Goal: Task Accomplishment & Management: Use online tool/utility

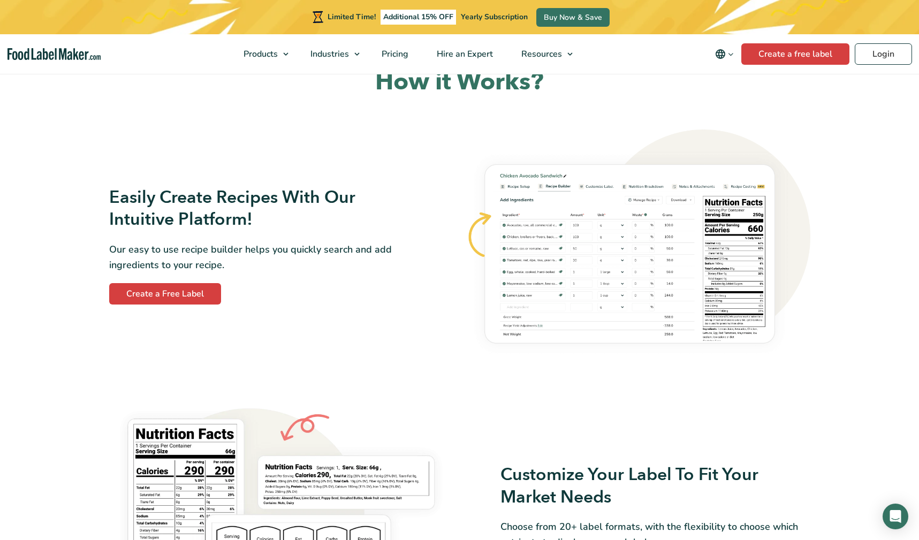
scroll to position [587, 0]
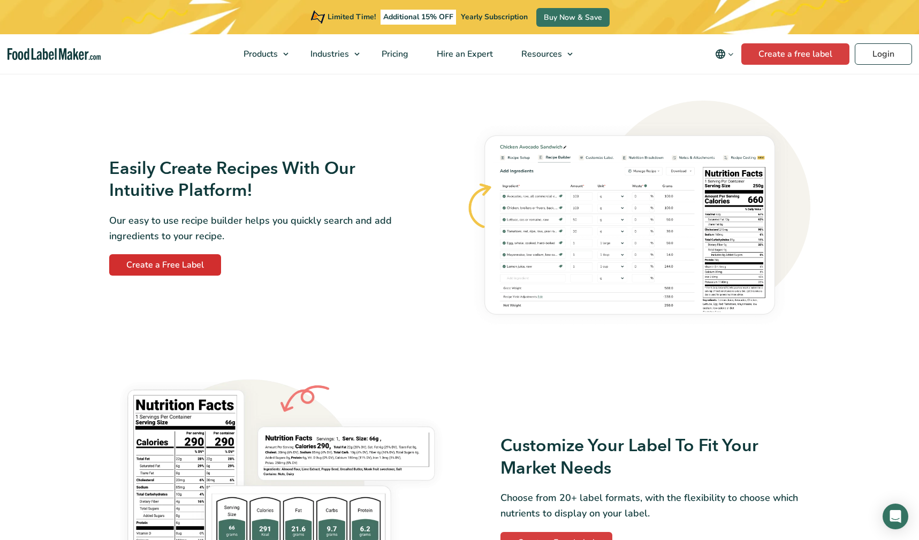
click at [187, 267] on link "Create a Free Label" at bounding box center [165, 264] width 112 height 21
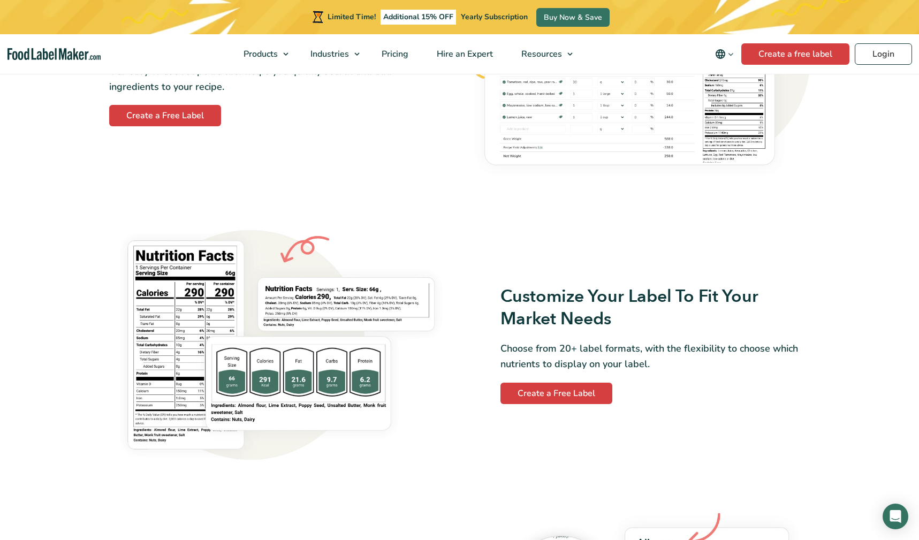
scroll to position [790, 0]
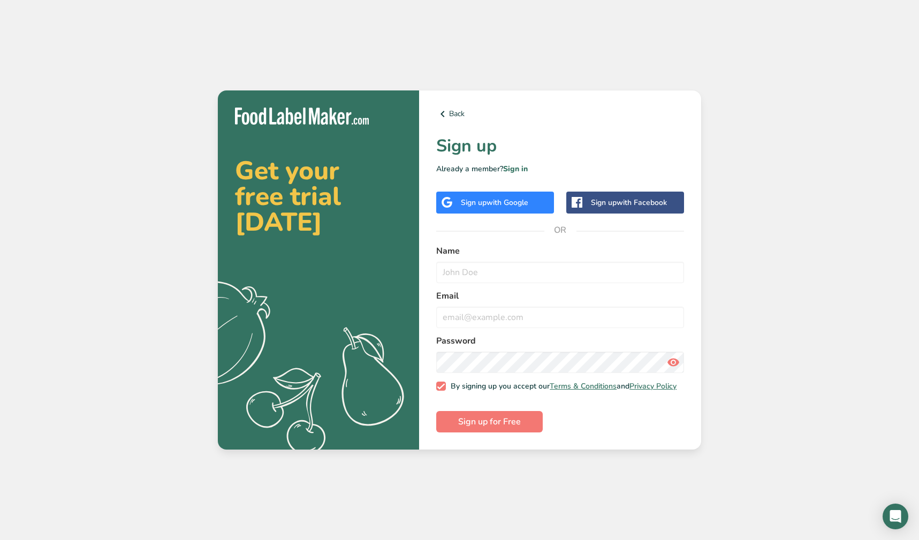
click at [490, 204] on span "with Google" at bounding box center [508, 203] width 42 height 10
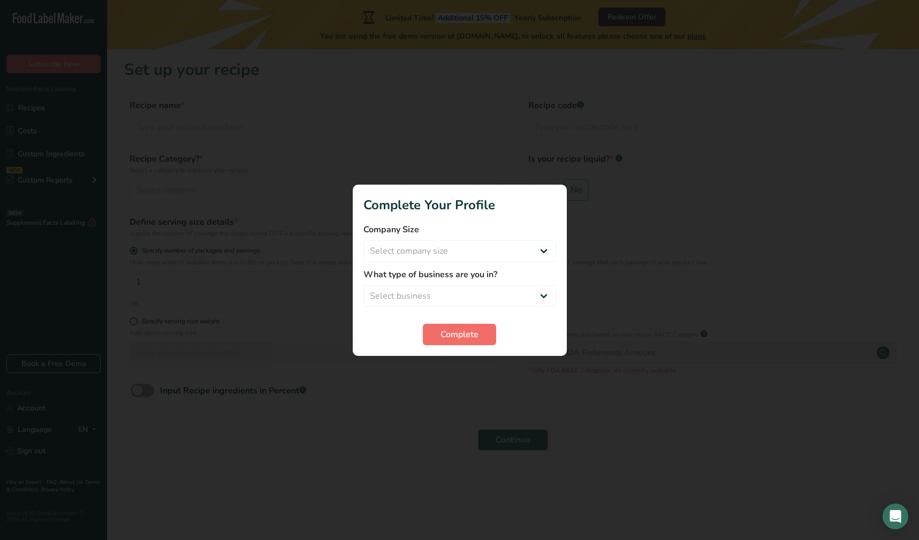
click at [475, 336] on span "Complete" at bounding box center [460, 334] width 38 height 13
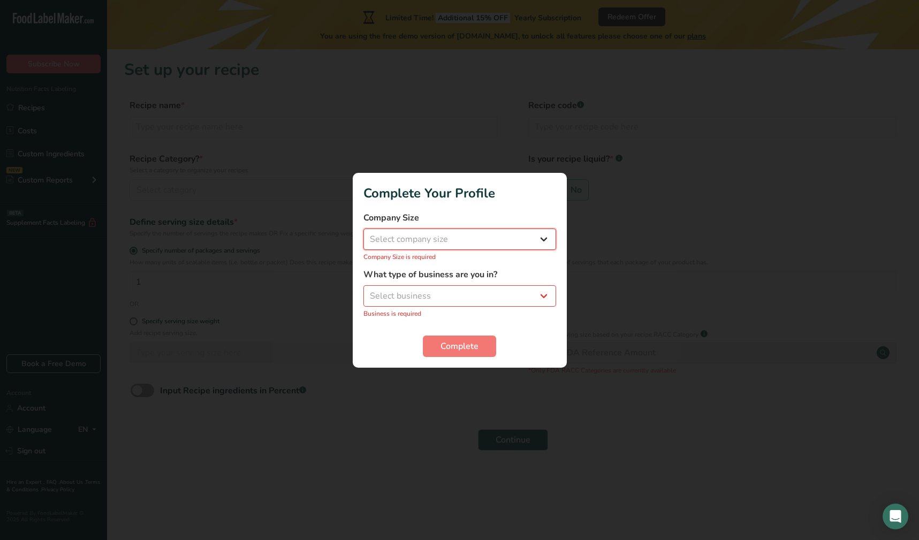
select select "4"
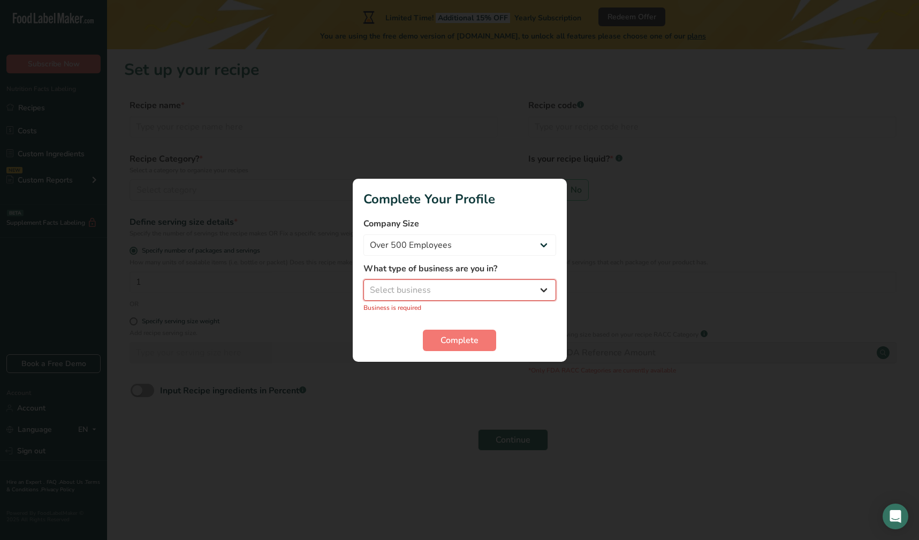
select select "8"
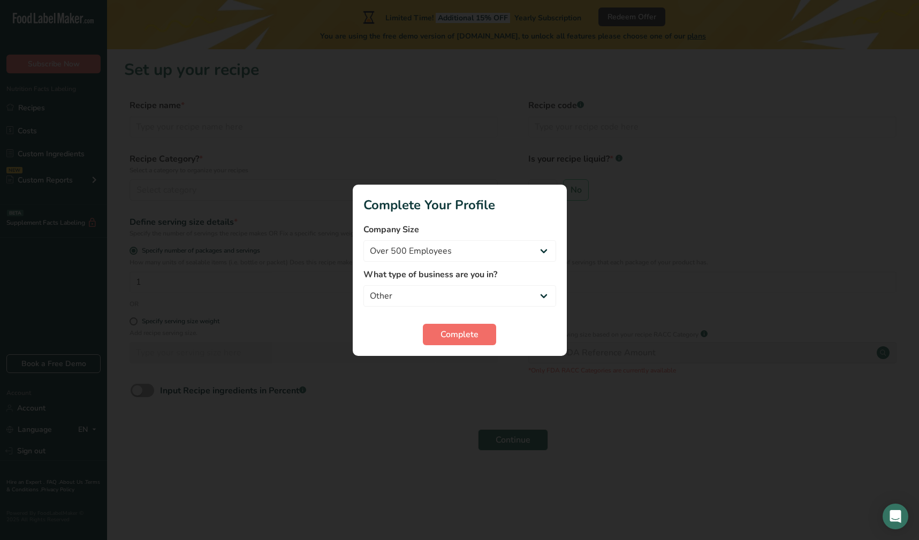
click at [454, 343] on button "Complete" at bounding box center [459, 334] width 73 height 21
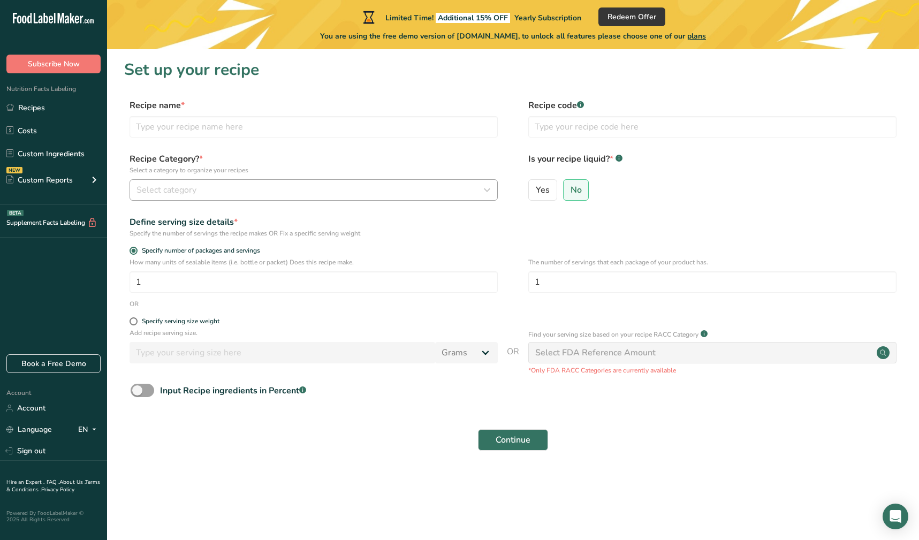
click at [360, 194] on div "Select category" at bounding box center [311, 190] width 348 height 13
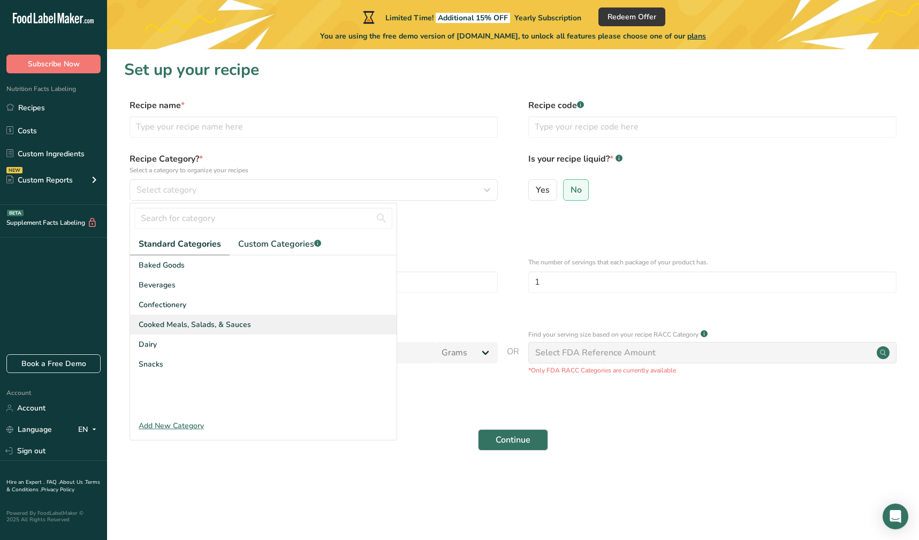
click at [233, 327] on span "Cooked Meals, Salads, & Sauces" at bounding box center [195, 324] width 112 height 11
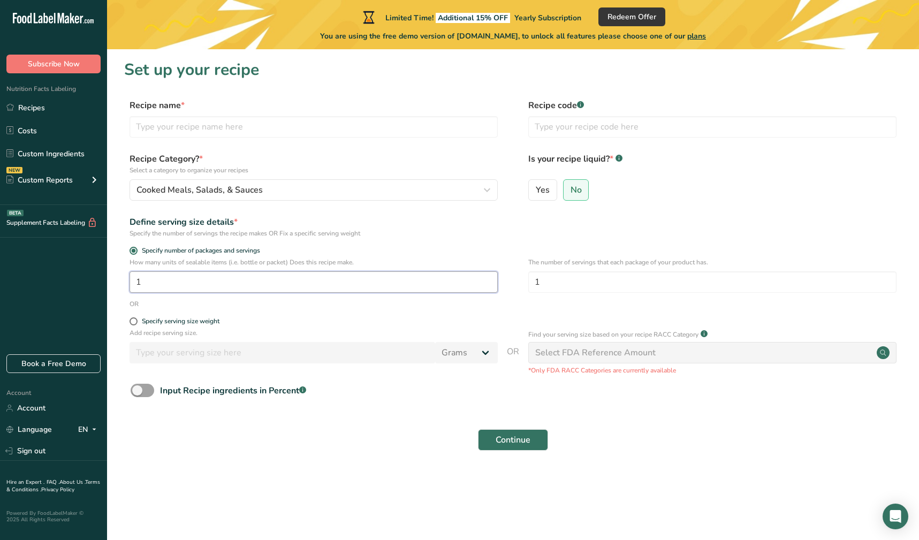
click at [228, 281] on input "1" at bounding box center [314, 281] width 368 height 21
type input "4"
click at [570, 306] on div "OR" at bounding box center [513, 304] width 778 height 10
click at [292, 128] on input "text" at bounding box center [314, 126] width 368 height 21
type input "Pasta"
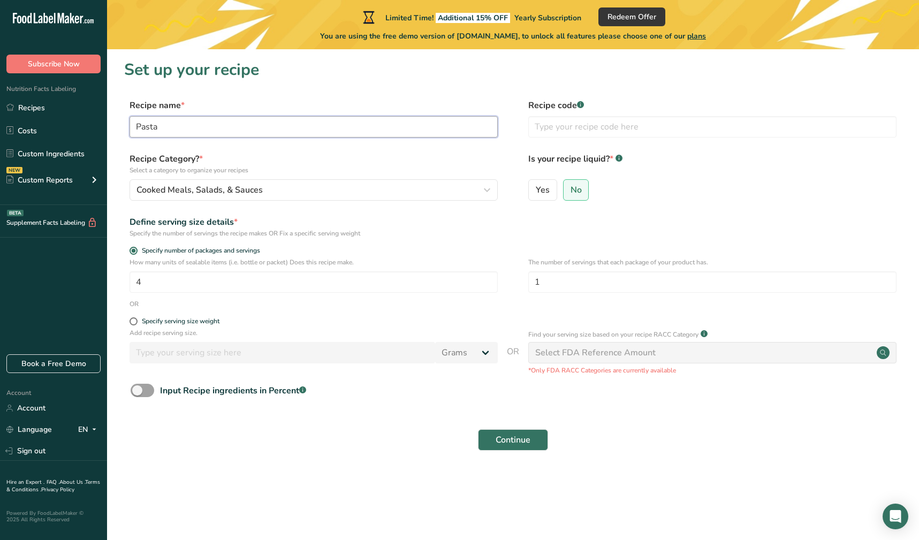
click at [513, 440] on button "Continue" at bounding box center [513, 439] width 70 height 21
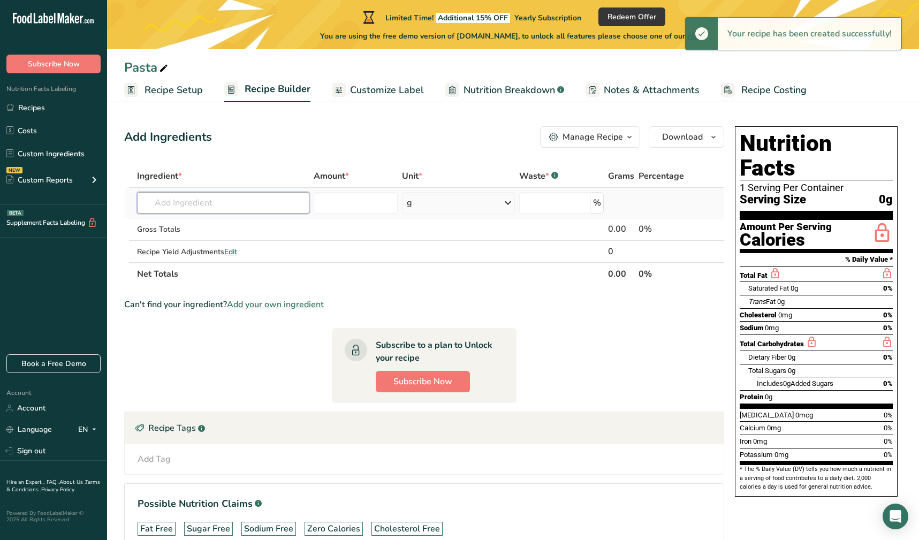
click at [271, 204] on input "text" at bounding box center [223, 202] width 172 height 21
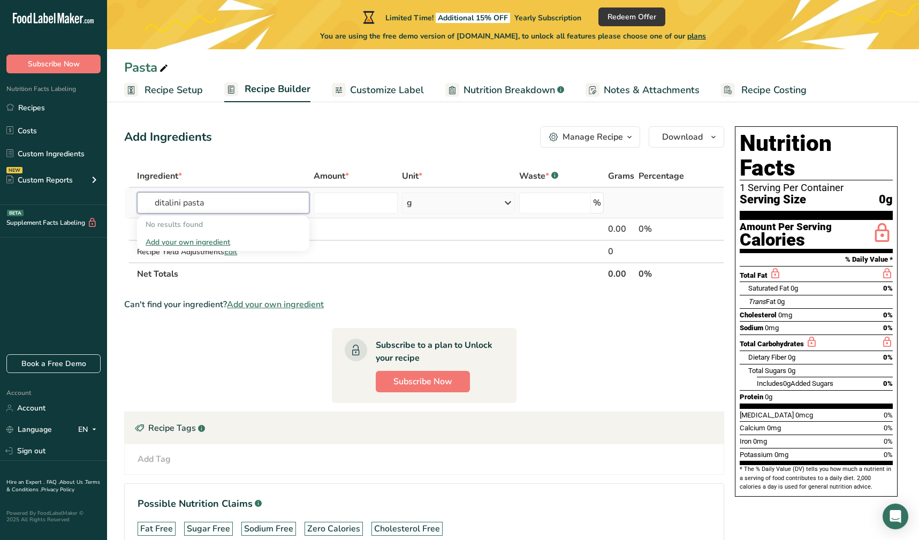
type input "ditalini pasta"
click at [222, 205] on input "text" at bounding box center [223, 202] width 172 height 21
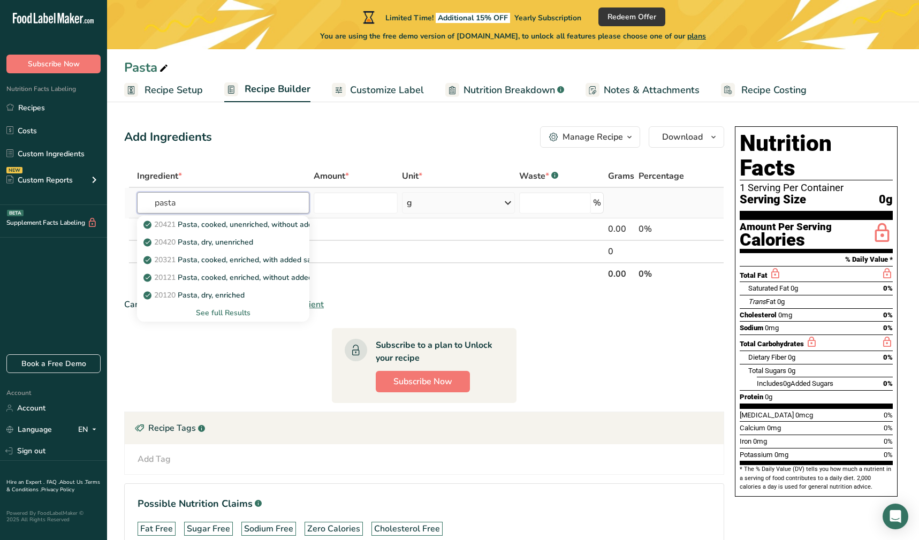
type input "pasta"
click at [229, 310] on div "See full Results" at bounding box center [223, 312] width 155 height 11
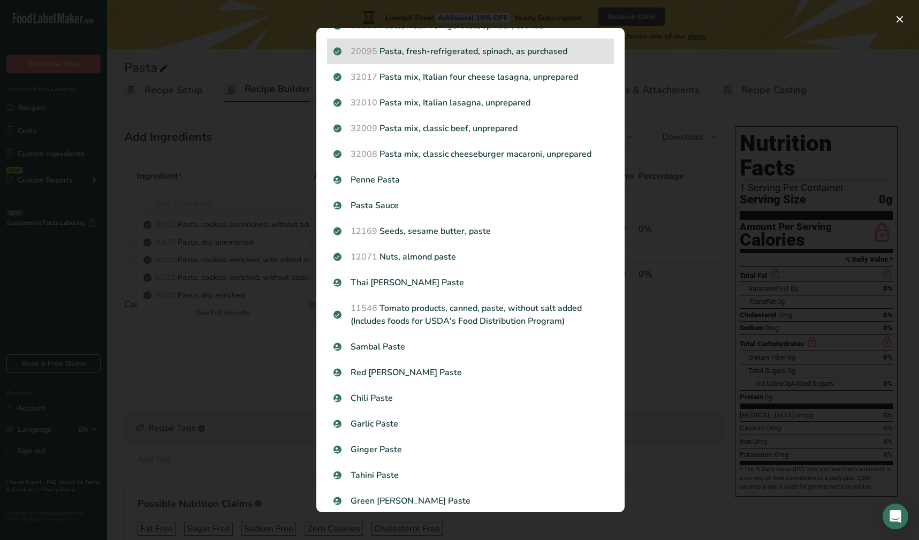
scroll to position [1023, 0]
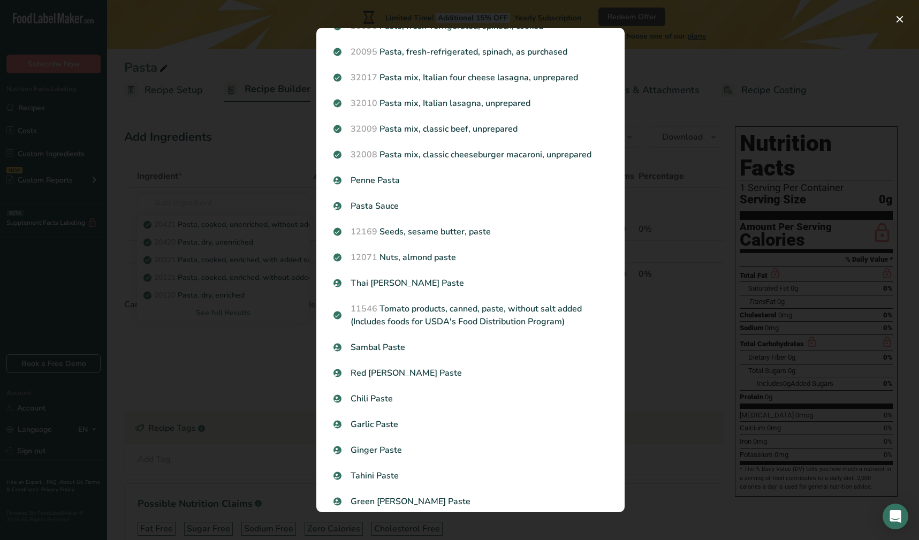
click at [194, 198] on div "Search results modal" at bounding box center [459, 270] width 919 height 540
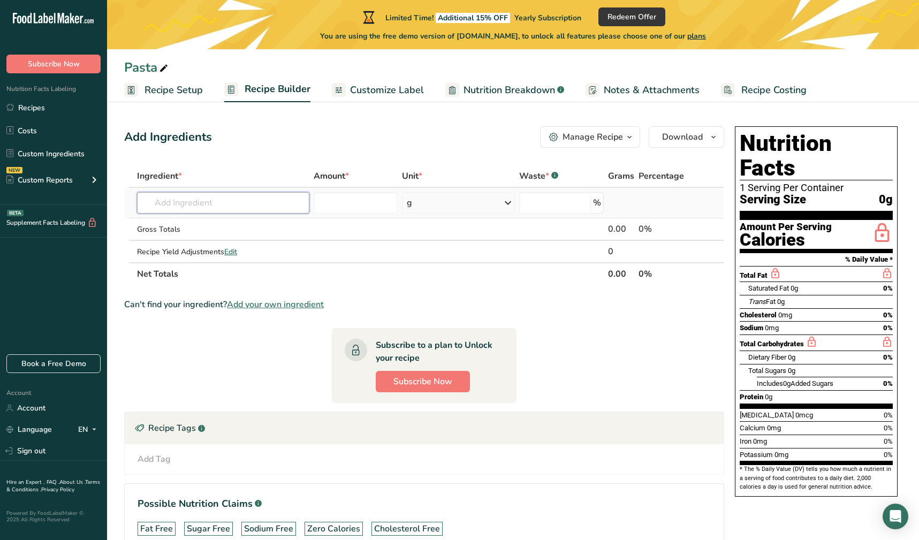
click at [190, 203] on input "text" at bounding box center [223, 202] width 172 height 21
type input "b"
type input "ditalini"
click at [178, 241] on div "Add your own ingredient" at bounding box center [223, 242] width 155 height 11
